Goal: Task Accomplishment & Management: Manage account settings

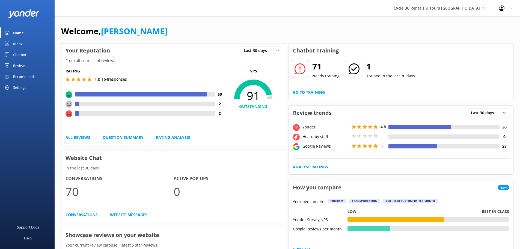
click at [25, 64] on div "Reviews" at bounding box center [19, 65] width 13 height 11
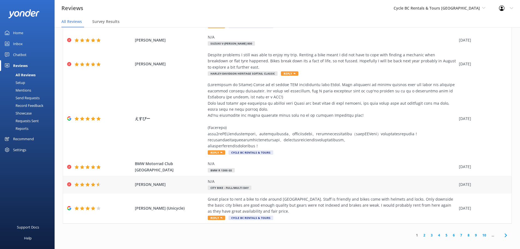
scroll to position [11, 0]
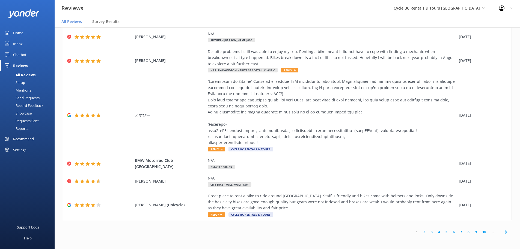
click at [421, 231] on link "2" at bounding box center [424, 231] width 7 height 5
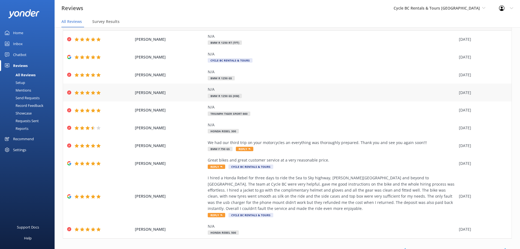
scroll to position [27, 0]
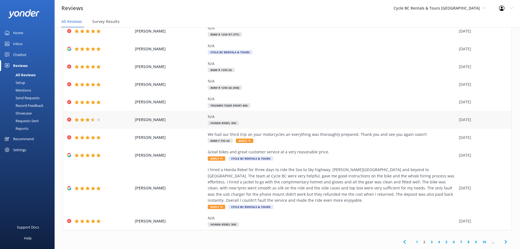
click at [160, 118] on span "[PERSON_NAME]" at bounding box center [170, 120] width 70 height 6
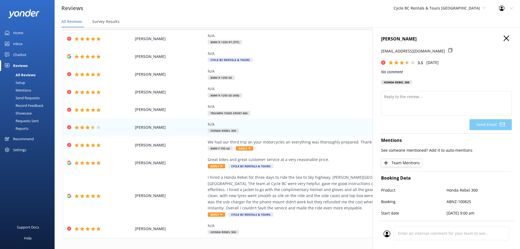
scroll to position [0, 0]
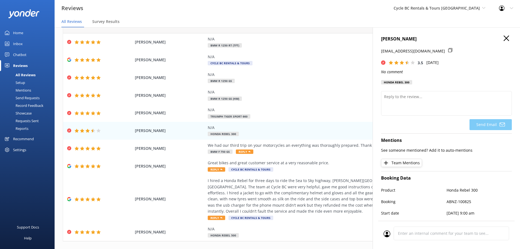
click at [504, 37] on icon "button" at bounding box center [506, 37] width 5 height 5
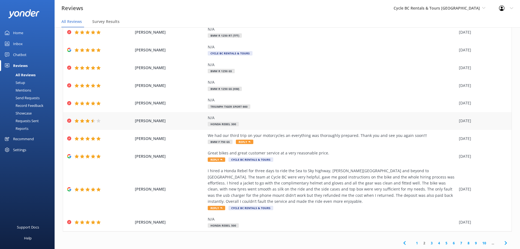
scroll to position [37, 0]
